Goal: Learn about a topic: Learn about a topic

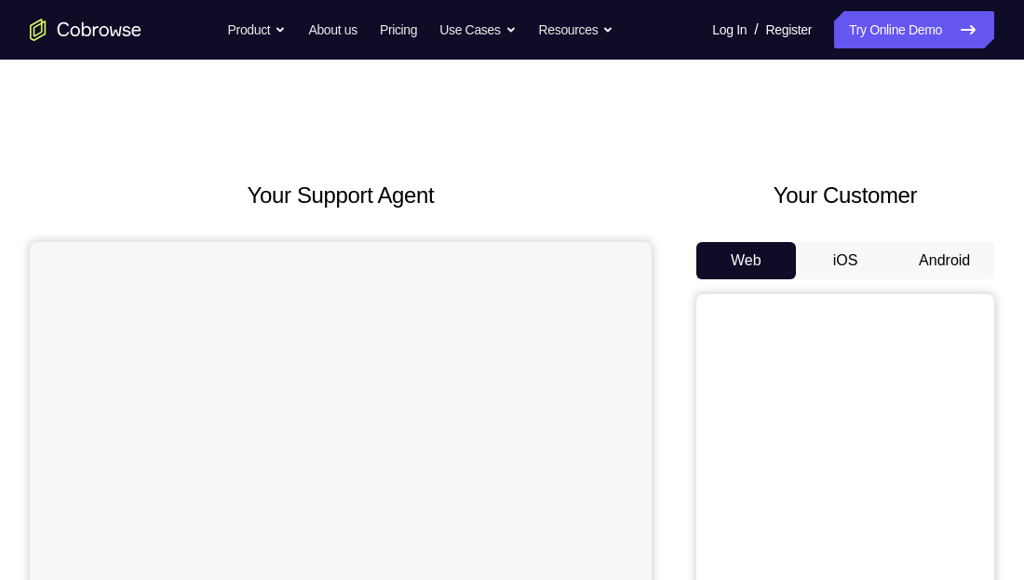
click at [945, 262] on button "Android" at bounding box center [945, 260] width 100 height 37
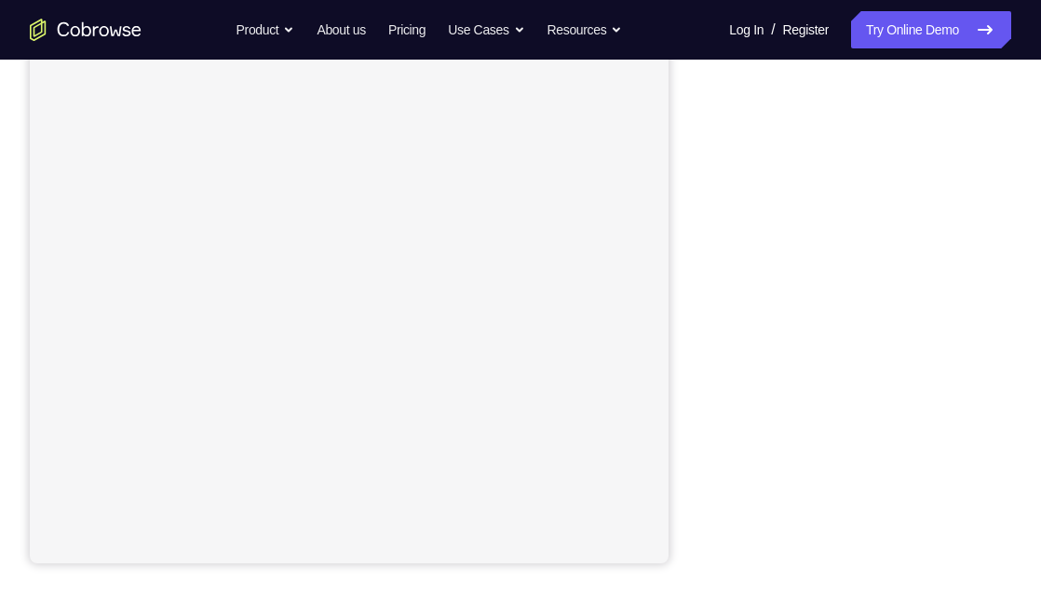
scroll to position [300, 0]
